Goal: Transaction & Acquisition: Obtain resource

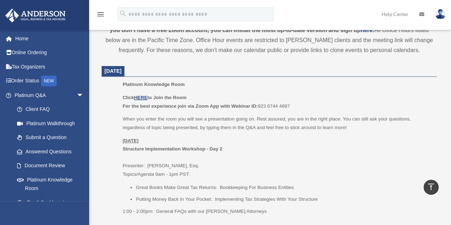
scroll to position [278, 0]
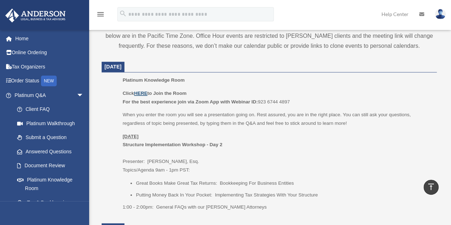
click at [144, 95] on u "HERE" at bounding box center [140, 93] width 13 height 5
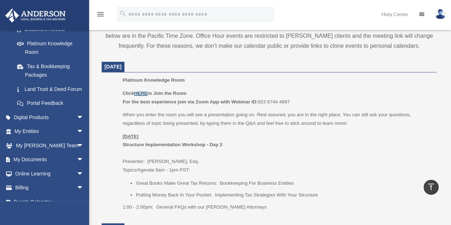
scroll to position [149, 0]
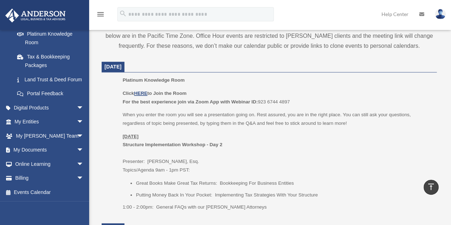
click at [66, 152] on link "My Documents arrow_drop_down" at bounding box center [50, 150] width 90 height 14
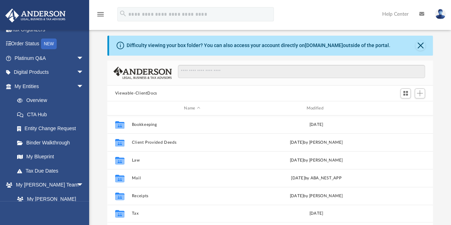
scroll to position [17, 0]
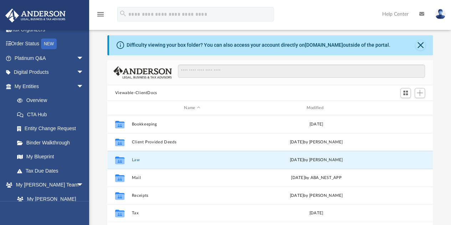
click at [133, 159] on button "Law" at bounding box center [192, 160] width 121 height 5
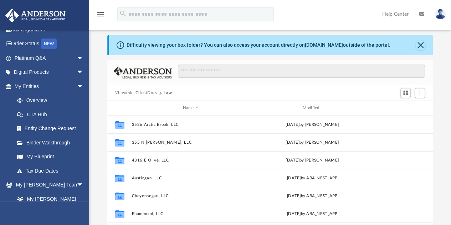
scroll to position [48, 0]
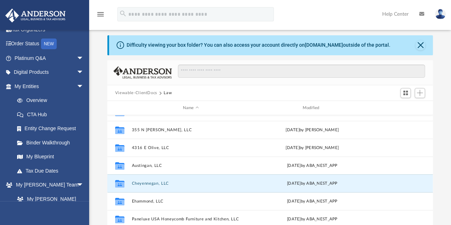
click at [149, 184] on button "Cheyennegan, LLC" at bounding box center [191, 183] width 118 height 5
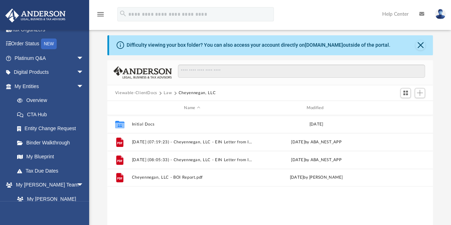
scroll to position [0, 0]
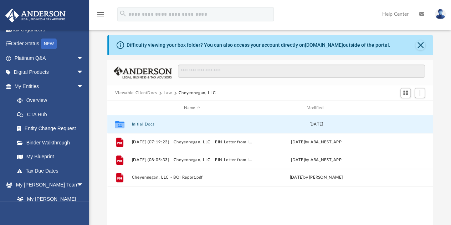
click at [143, 122] on button "Initial Docs" at bounding box center [192, 124] width 121 height 5
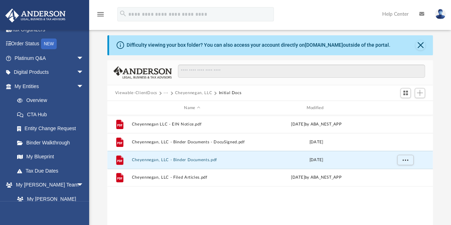
click at [181, 159] on button "Cheyennegan, LLC - Binder Documents.pdf" at bounding box center [192, 160] width 121 height 5
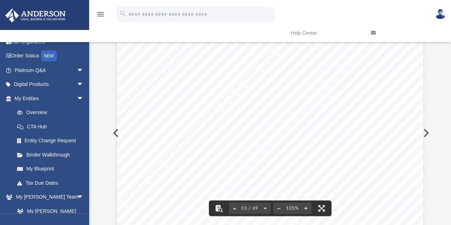
scroll to position [22014, 0]
click at [284, 157] on span "Recourse Debt and Member Non" at bounding box center [252, 154] width 84 height 6
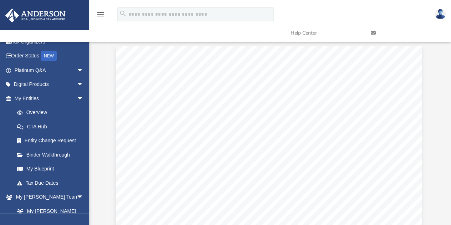
scroll to position [0, 0]
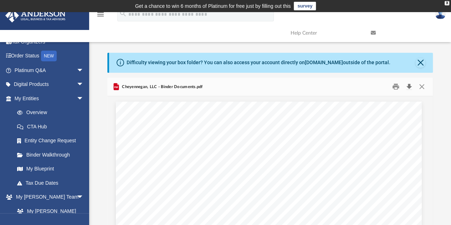
click at [408, 87] on button "Download" at bounding box center [409, 86] width 13 height 11
